Goal: Transaction & Acquisition: Purchase product/service

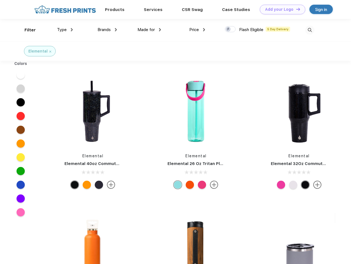
click at [280, 9] on link "Add your Logo Design Tool" at bounding box center [282, 10] width 45 height 10
click at [0, 0] on div "Design Tool" at bounding box center [0, 0] width 0 height 0
click at [296, 9] on link "Add your Logo Design Tool" at bounding box center [282, 10] width 45 height 10
click at [26, 30] on div "Filter" at bounding box center [30, 30] width 11 height 6
click at [65, 30] on span "Type" at bounding box center [62, 29] width 10 height 5
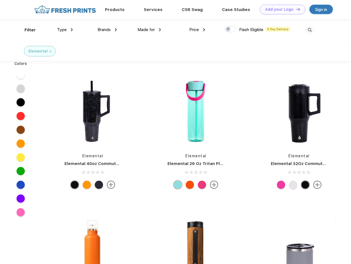
click at [107, 30] on span "Brands" at bounding box center [104, 29] width 13 height 5
click at [149, 30] on span "Made for" at bounding box center [145, 29] width 17 height 5
click at [197, 30] on span "Price" at bounding box center [194, 29] width 10 height 5
click at [230, 29] on div at bounding box center [230, 29] width 11 height 6
click at [228, 29] on input "checkbox" at bounding box center [227, 28] width 4 height 4
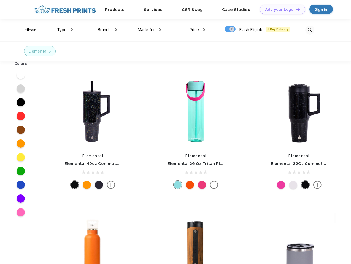
click at [310, 30] on img at bounding box center [309, 30] width 9 height 9
